Goal: Information Seeking & Learning: Check status

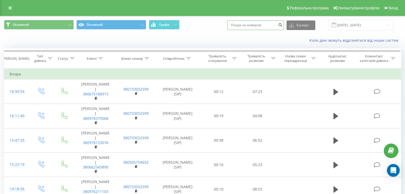
paste input "380677106922"
click at [276, 25] on input "380677106922" at bounding box center [255, 26] width 56 height 10
type input "380677106922"
